Goal: Book appointment/travel/reservation

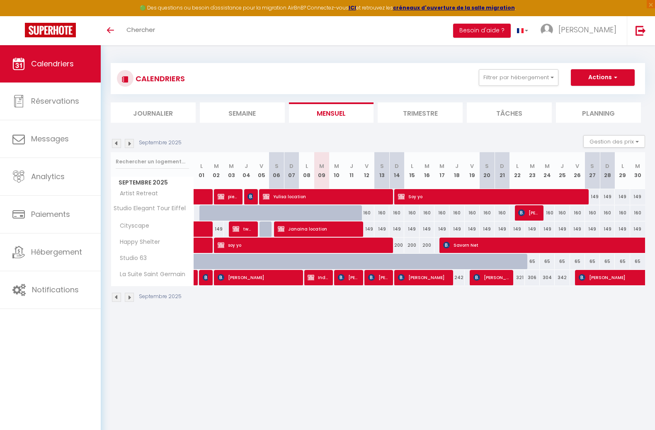
click at [133, 299] on img at bounding box center [129, 297] width 9 height 9
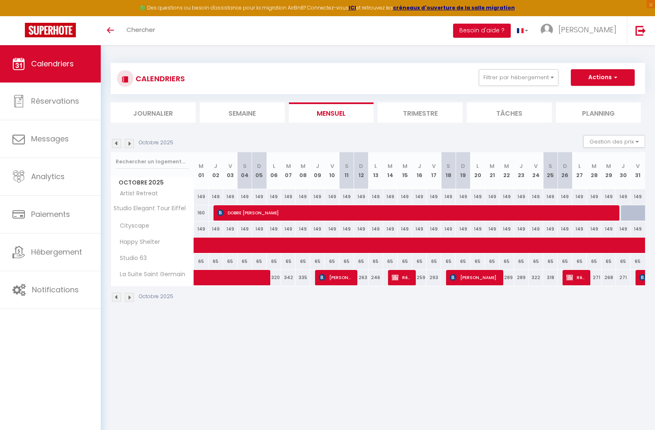
click at [132, 299] on img at bounding box center [129, 297] width 9 height 9
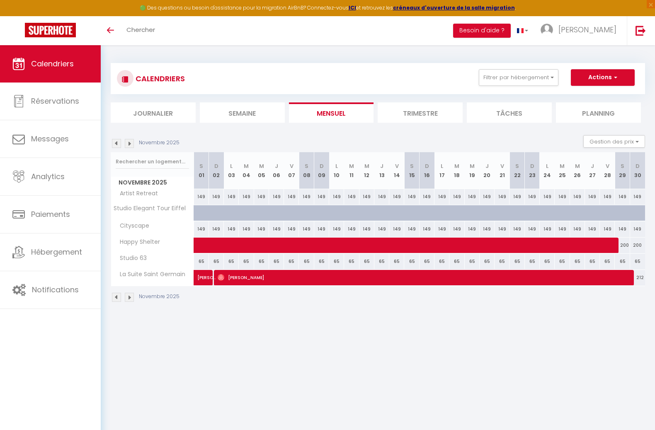
click at [121, 299] on div "Novembre 2025" at bounding box center [146, 297] width 71 height 9
click at [119, 298] on img at bounding box center [116, 297] width 9 height 9
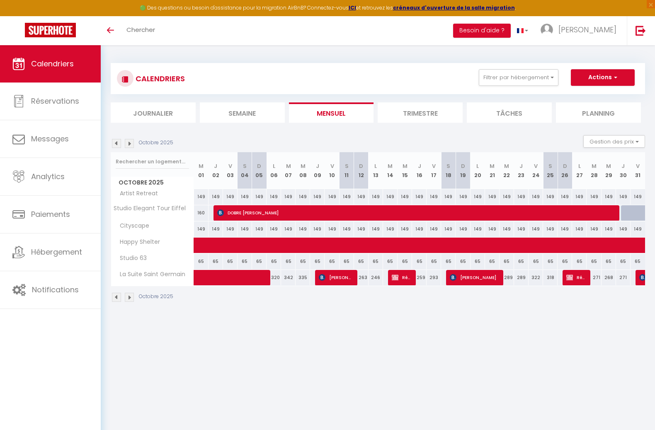
click at [127, 299] on img at bounding box center [129, 297] width 9 height 9
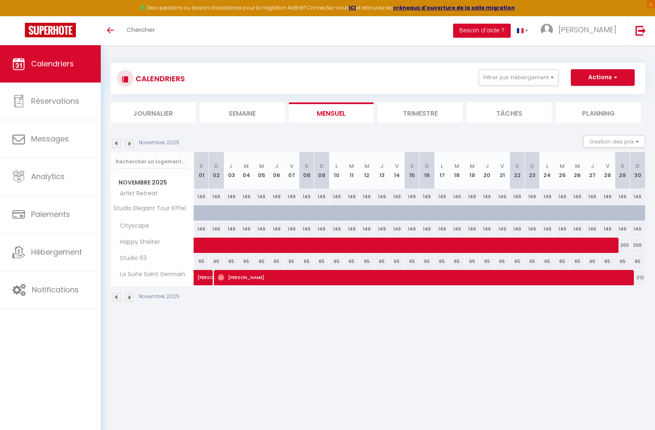
click at [127, 299] on img at bounding box center [129, 297] width 9 height 9
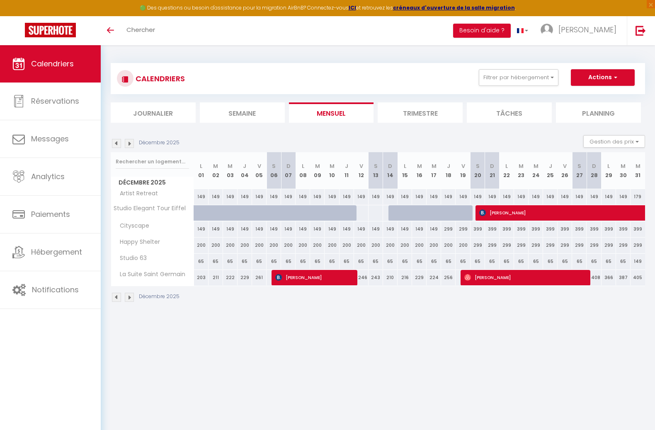
click at [127, 299] on img at bounding box center [129, 297] width 9 height 9
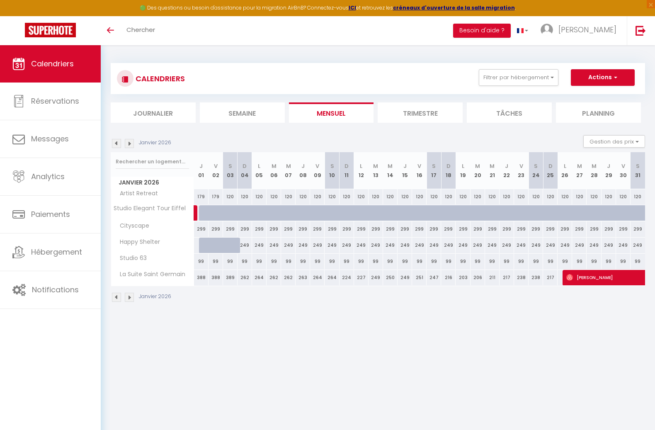
click at [115, 297] on img at bounding box center [116, 297] width 9 height 9
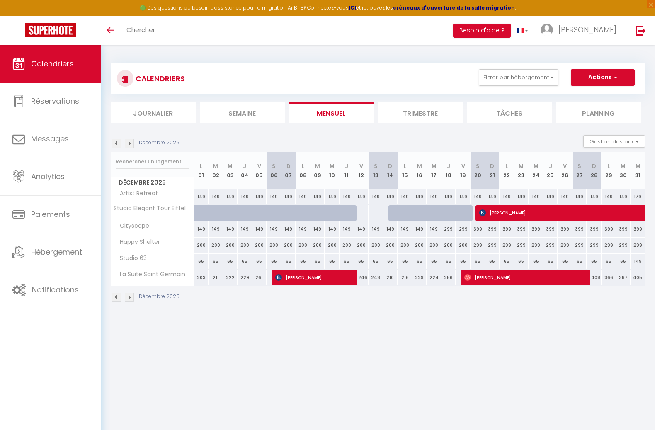
click at [115, 297] on img at bounding box center [116, 297] width 9 height 9
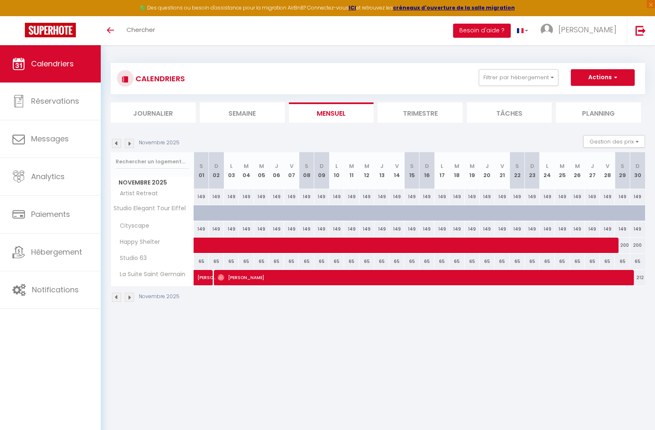
click at [115, 297] on img at bounding box center [116, 297] width 9 height 9
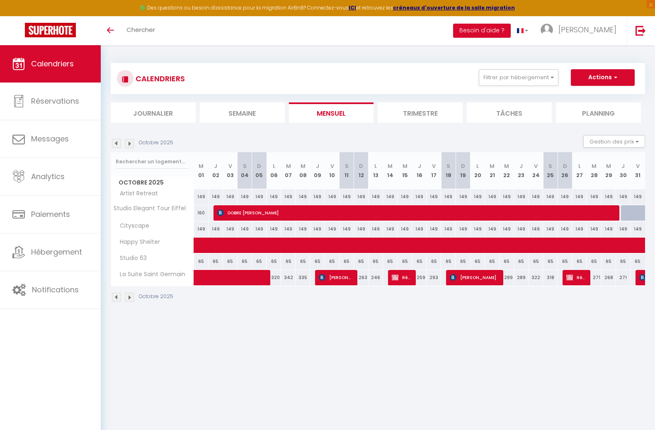
click at [116, 297] on img at bounding box center [116, 297] width 9 height 9
